Goal: Task Accomplishment & Management: Use online tool/utility

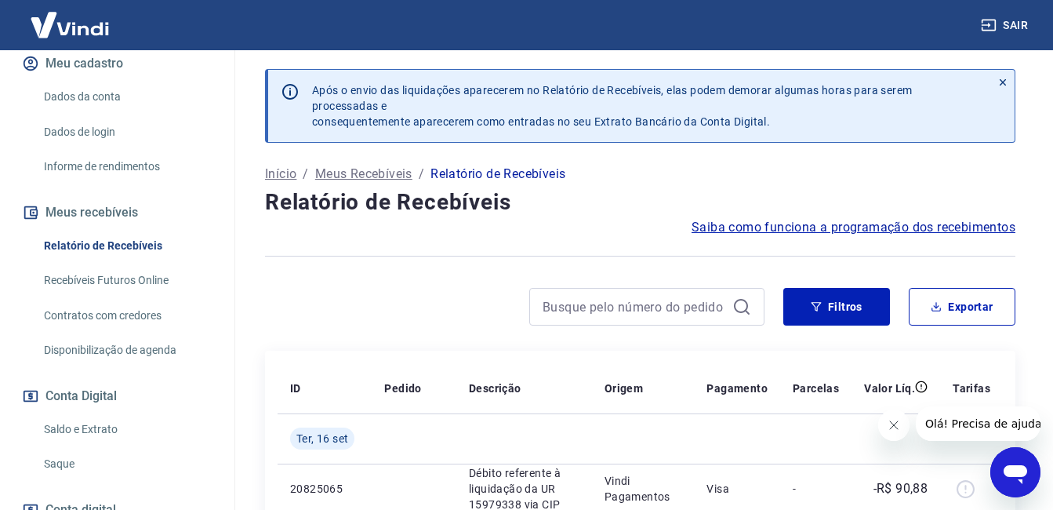
scroll to position [235, 0]
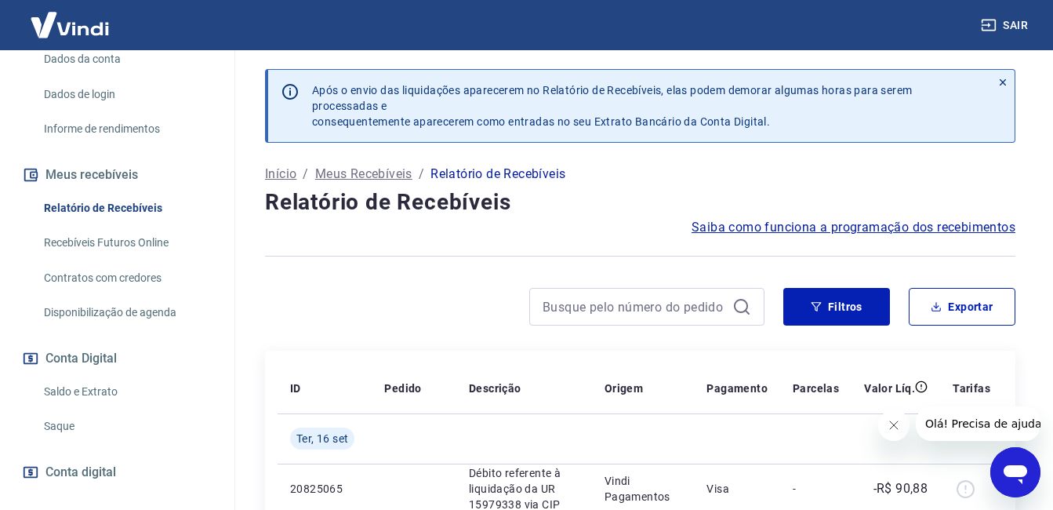
click at [93, 408] on link "Saldo e Extrato" at bounding box center [127, 392] width 178 height 32
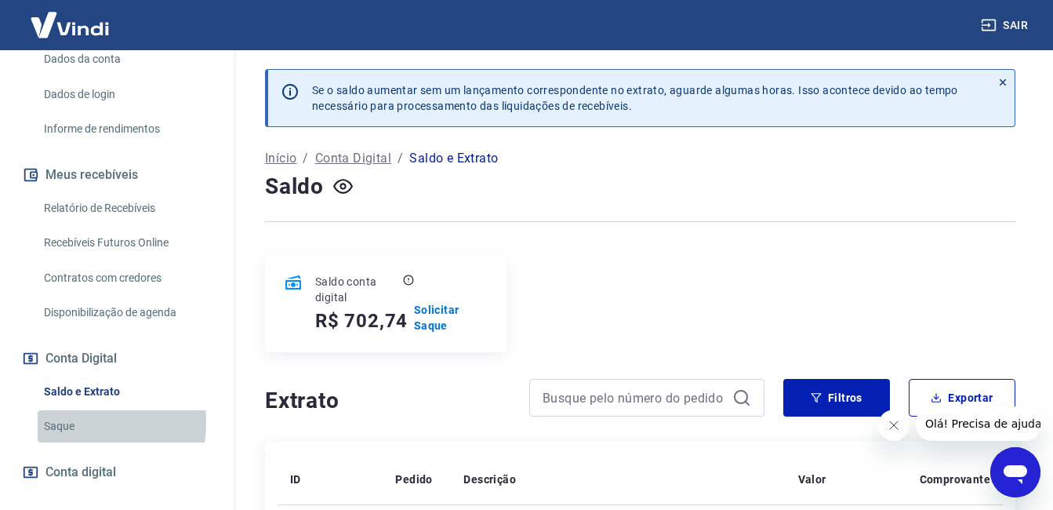
click at [64, 439] on link "Saque" at bounding box center [127, 426] width 178 height 32
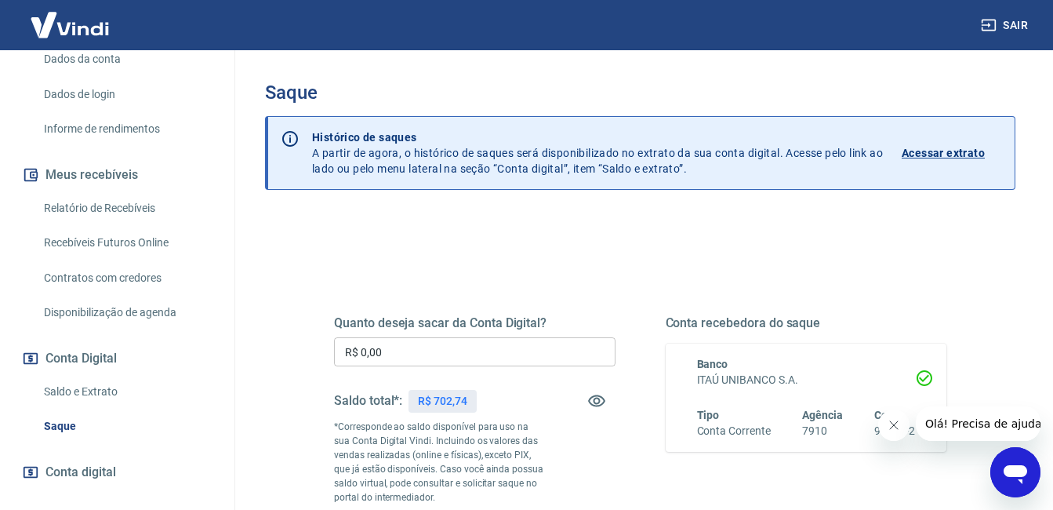
click at [350, 357] on input "R$ 0,00" at bounding box center [475, 351] width 282 height 29
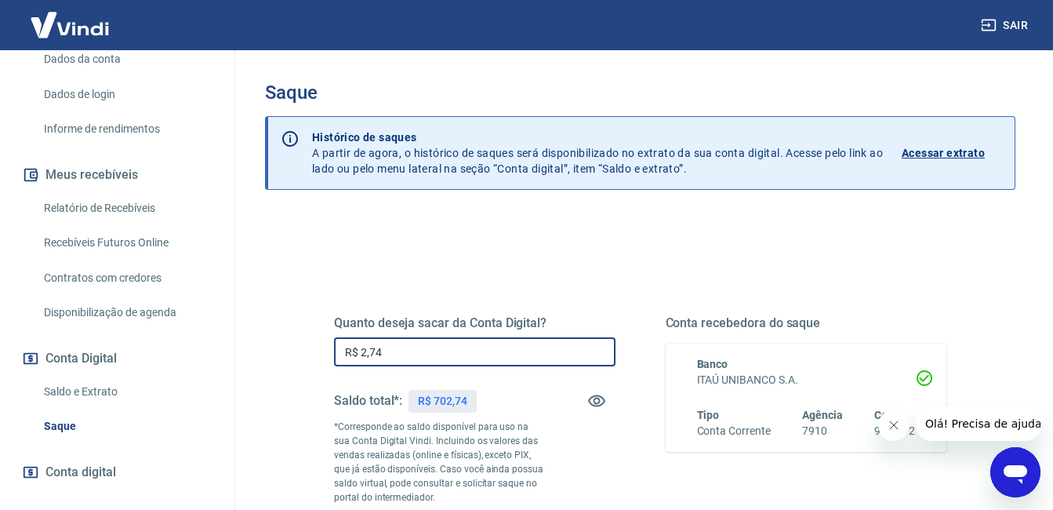
drag, startPoint x: 418, startPoint y: 351, endPoint x: 303, endPoint y: 369, distance: 116.6
click at [302, 369] on div "Quanto deseja sacar da Conta Digital? R$ 2,74 ​ Saldo total*: R$ 702,74 *Corres…" at bounding box center [640, 435] width 688 height 379
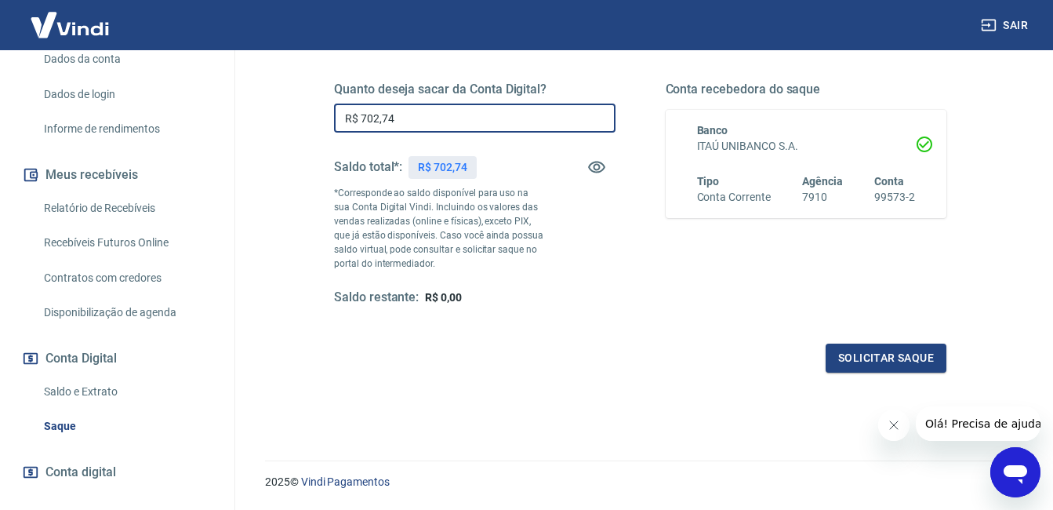
scroll to position [280, 0]
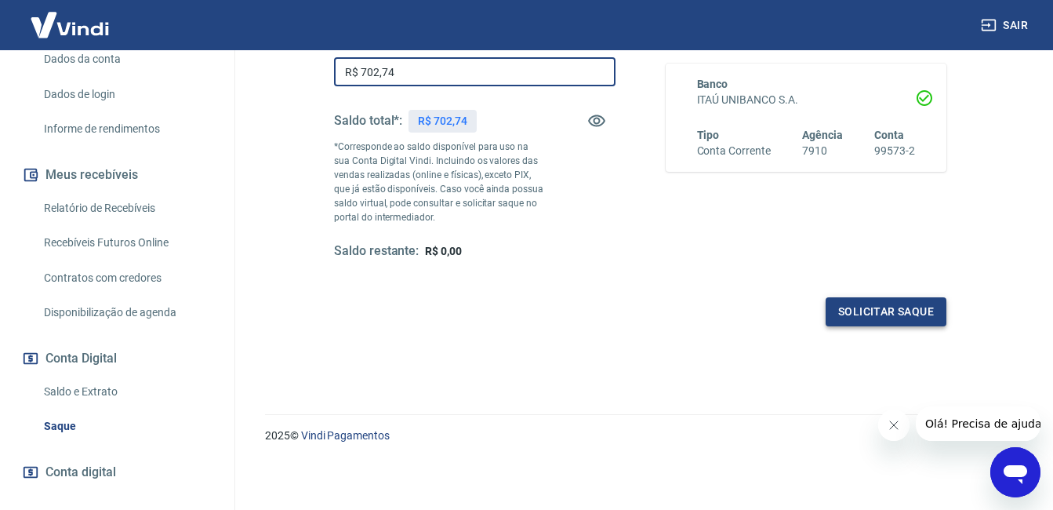
type input "R$ 702,74"
click at [907, 321] on button "Solicitar saque" at bounding box center [886, 311] width 121 height 29
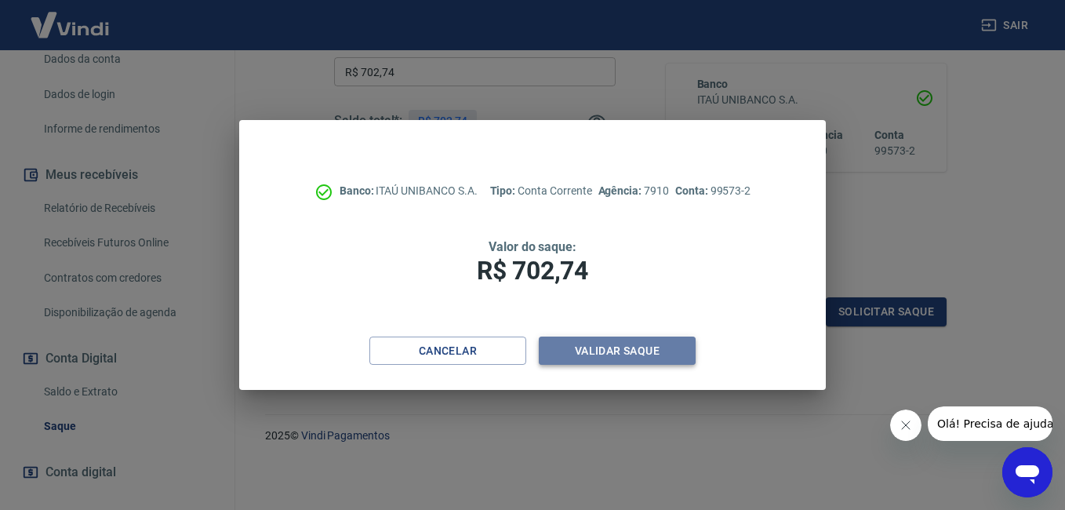
click at [642, 362] on button "Validar saque" at bounding box center [617, 350] width 157 height 29
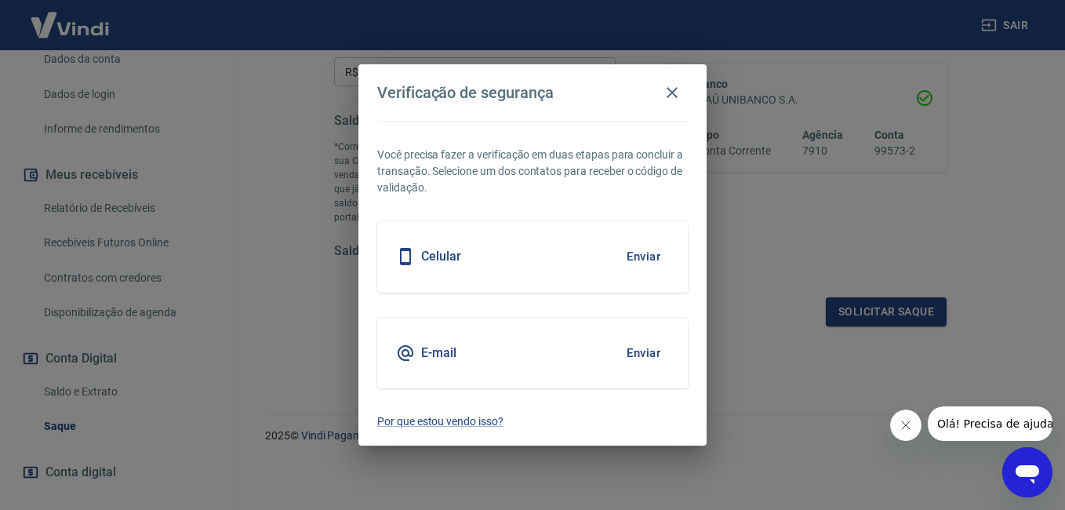
click at [527, 272] on div "Celular Enviar" at bounding box center [532, 256] width 311 height 71
click at [623, 256] on button "Enviar" at bounding box center [643, 256] width 51 height 33
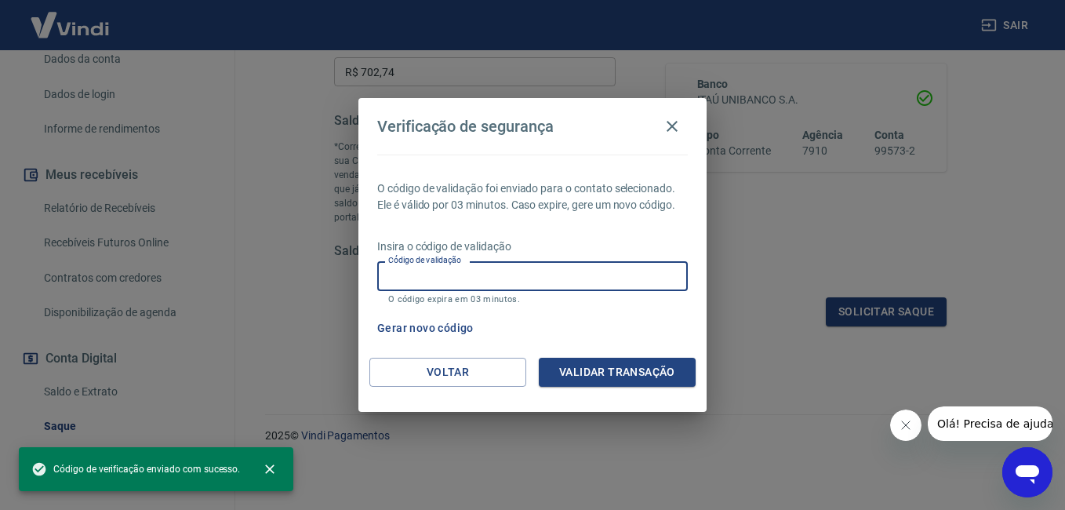
click at [540, 264] on input "Código de validação" at bounding box center [532, 275] width 311 height 29
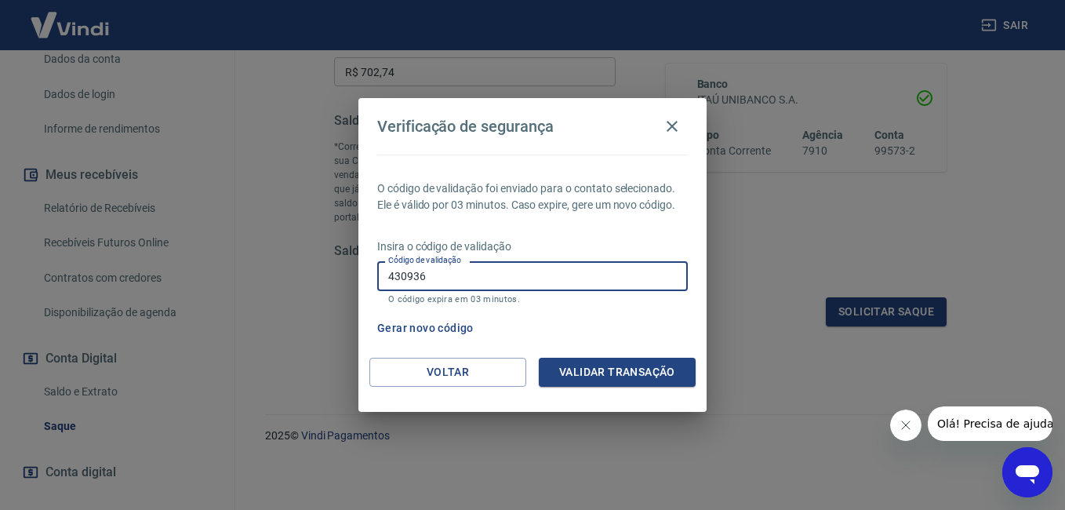
type input "430936"
click at [631, 369] on button "Validar transação" at bounding box center [617, 372] width 157 height 29
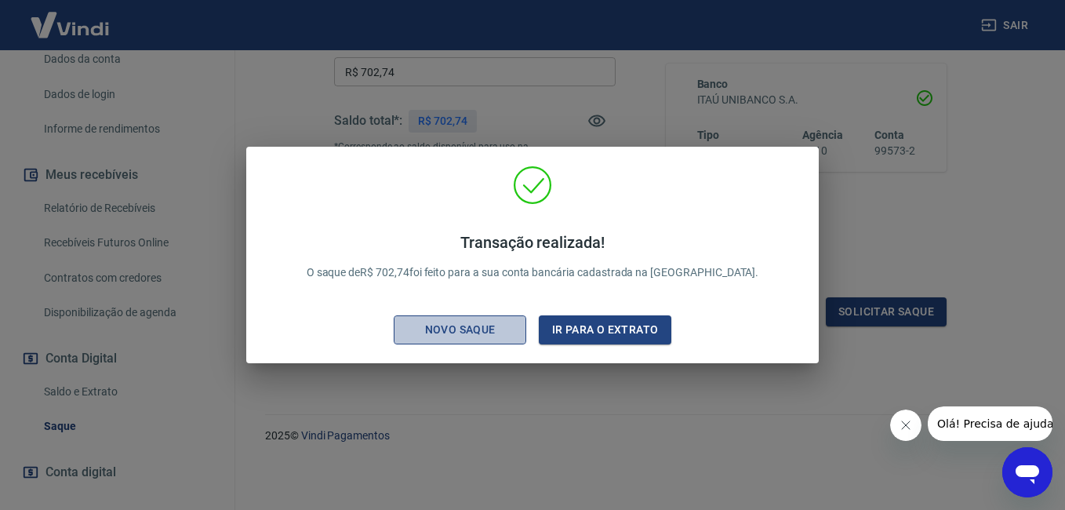
click at [467, 332] on div "Novo saque" at bounding box center [460, 330] width 108 height 20
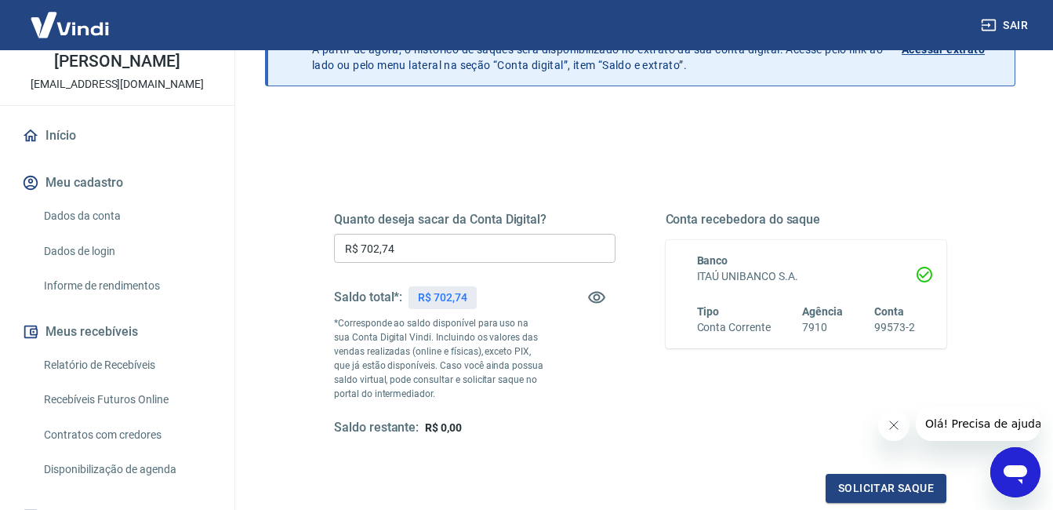
scroll to position [45, 0]
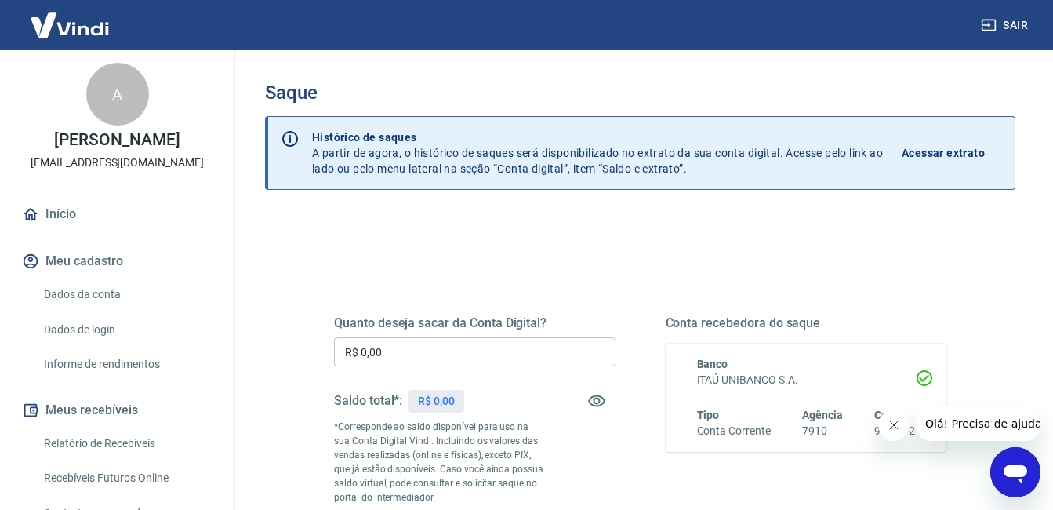
click at [68, 231] on link "Início" at bounding box center [117, 214] width 197 height 35
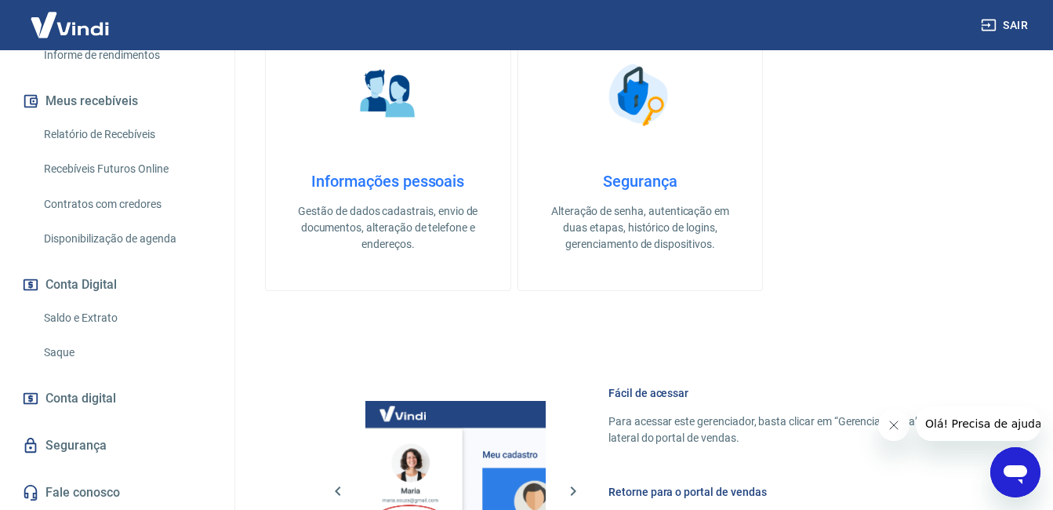
scroll to position [549, 0]
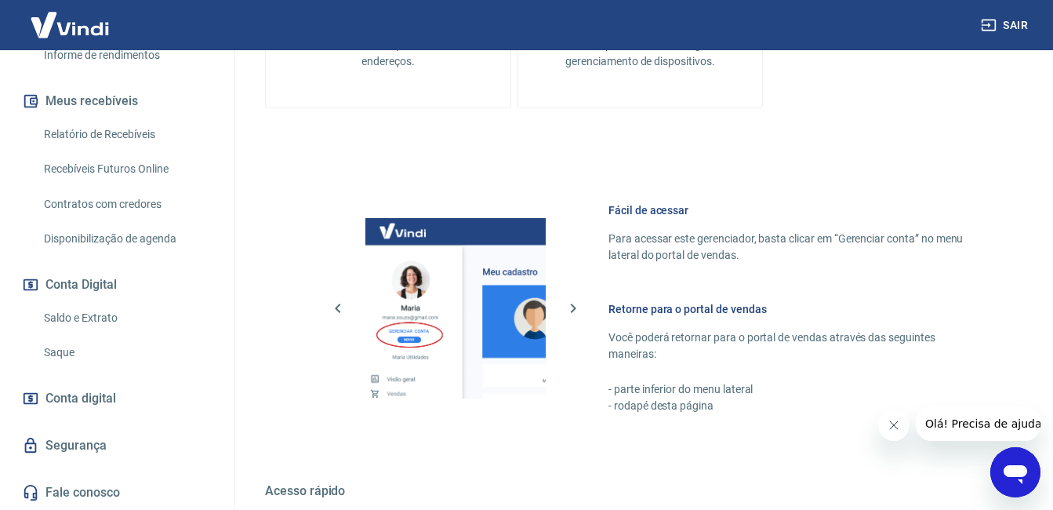
click at [420, 375] on img at bounding box center [455, 308] width 180 height 180
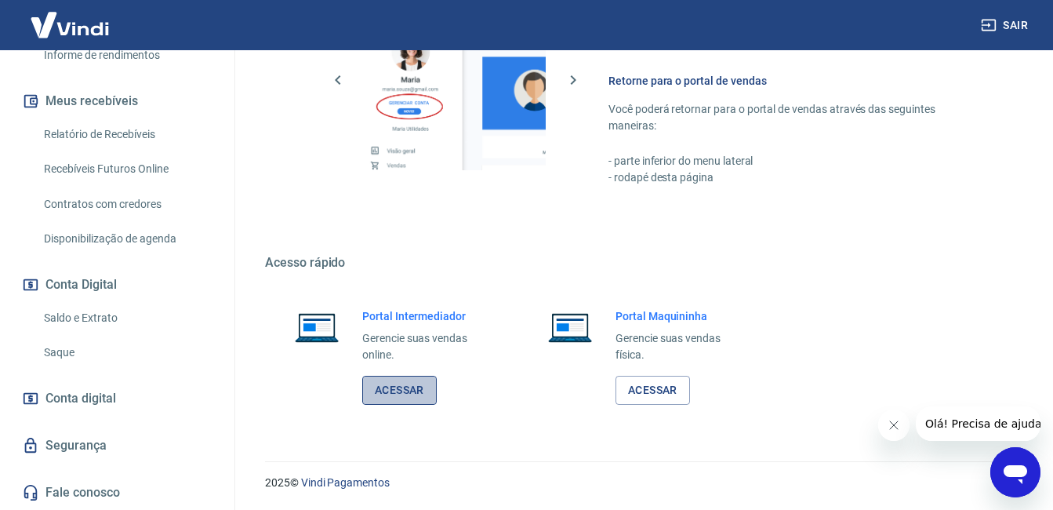
click at [412, 398] on link "Acessar" at bounding box center [399, 390] width 74 height 29
